Goal: Task Accomplishment & Management: Complete application form

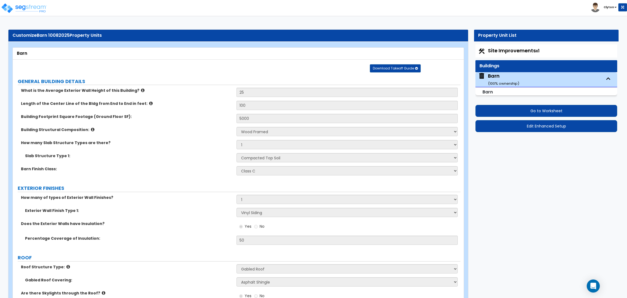
select select "7"
select select "1"
select select "0"
select select "1"
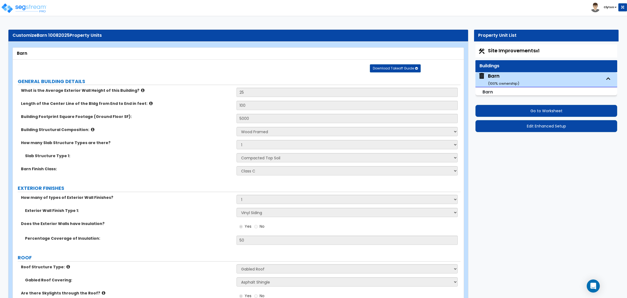
select select "14"
select select "1"
select select "2"
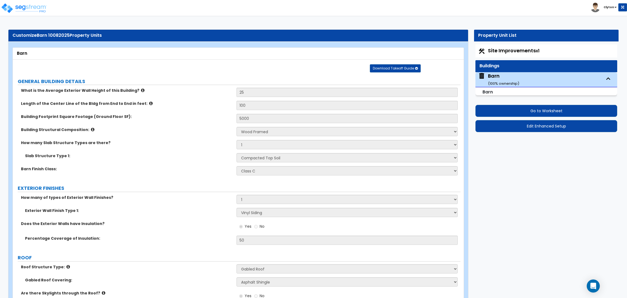
select select "2"
select select "3"
select select "1"
select select "3"
select select "2"
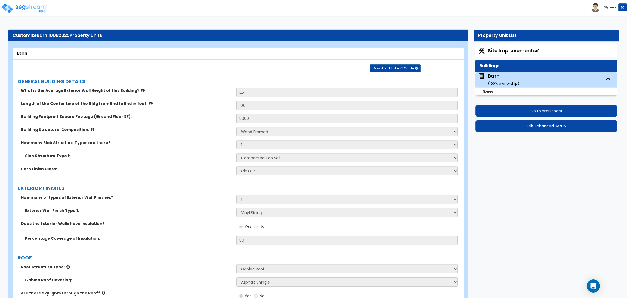
select select "1"
select select "2"
select select "1"
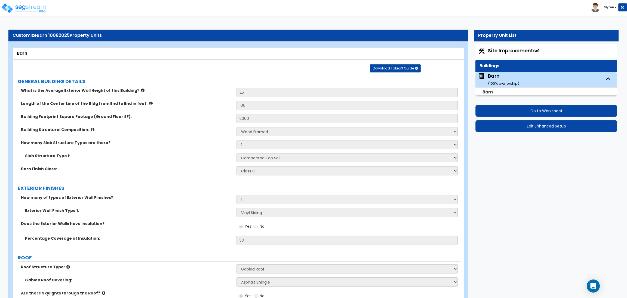
select select "3"
select select "1"
select select "5"
select select "1"
select select "5"
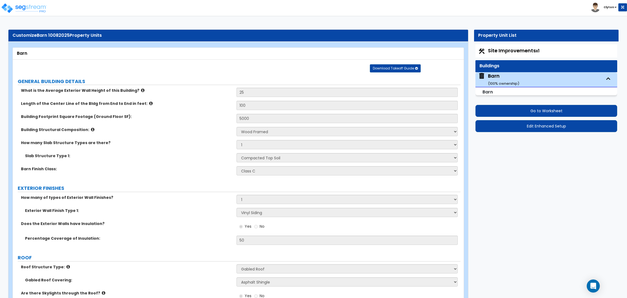
select select "3"
select select "2"
select select "3"
select select "2"
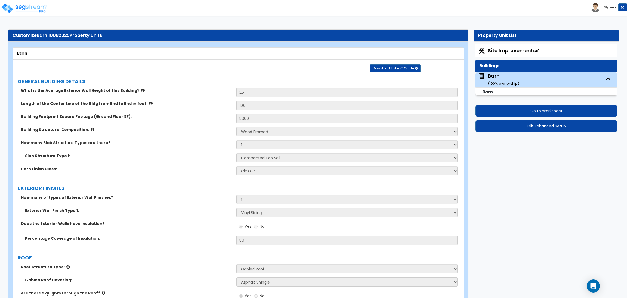
click at [212, 136] on div "Building Structural Composition: Please Choose One Wood Framed Metal Framed" at bounding box center [237, 133] width 448 height 13
click at [211, 162] on div "Slab Structure Type 1: Please Choose One Compacted Top Soil Asphalt Concrete" at bounding box center [237, 159] width 448 height 13
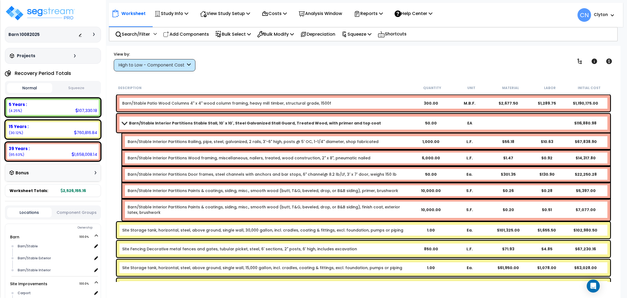
click at [218, 101] on link "Barn/Stable Patio Wood Columns 4" x 4" wood column framing, heavy mill timber, …" at bounding box center [226, 102] width 209 height 5
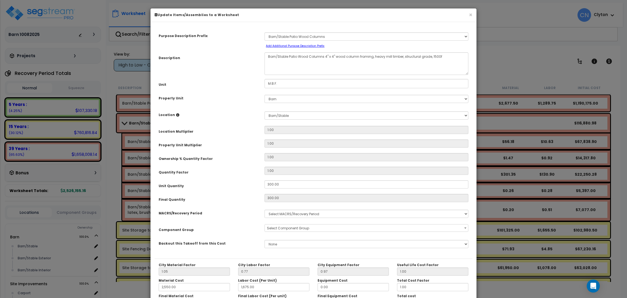
select select "3669"
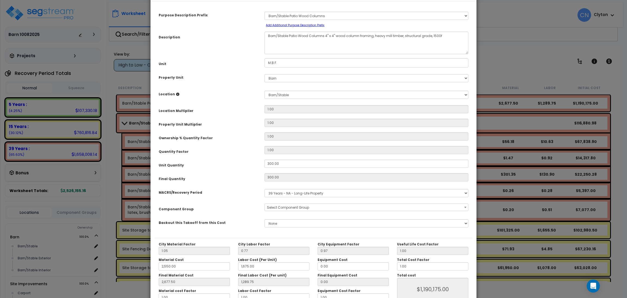
scroll to position [41, 0]
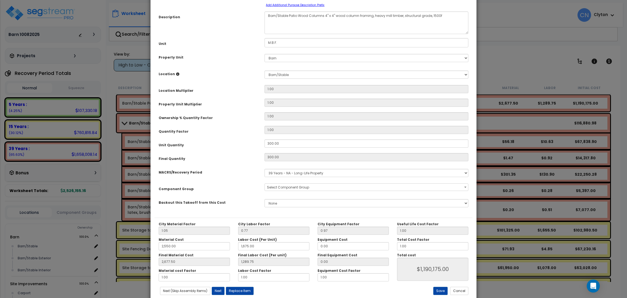
click at [246, 192] on div "Component Group" at bounding box center [208, 188] width 106 height 10
click at [242, 146] on div "Unit Quantity" at bounding box center [208, 144] width 106 height 10
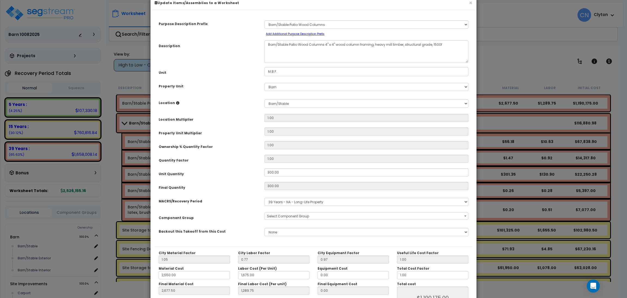
scroll to position [0, 0]
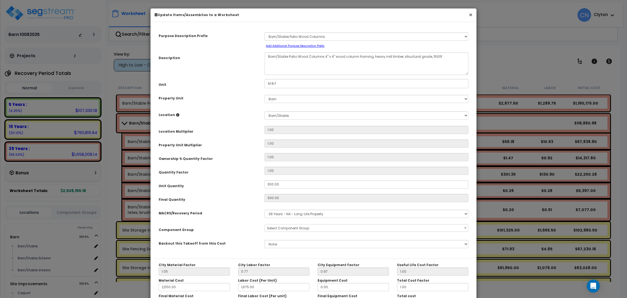
click at [471, 15] on button "×" at bounding box center [471, 15] width 4 height 6
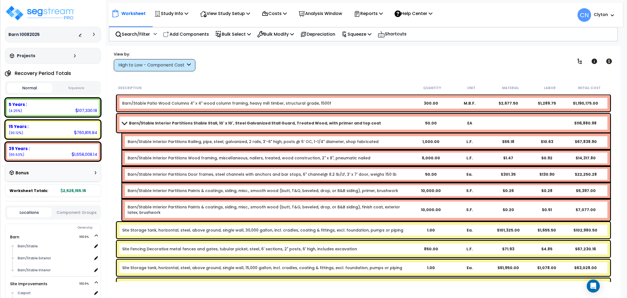
click at [344, 77] on div "Worksheet Study Info Study Setup Add Property Unit Template study Clone study CN" at bounding box center [363, 195] width 514 height 298
